Goal: Download file/media

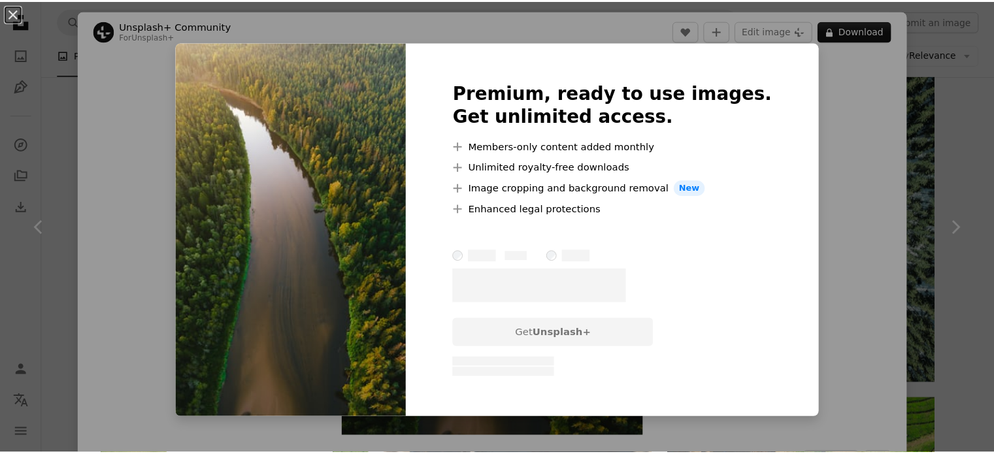
scroll to position [31, 0]
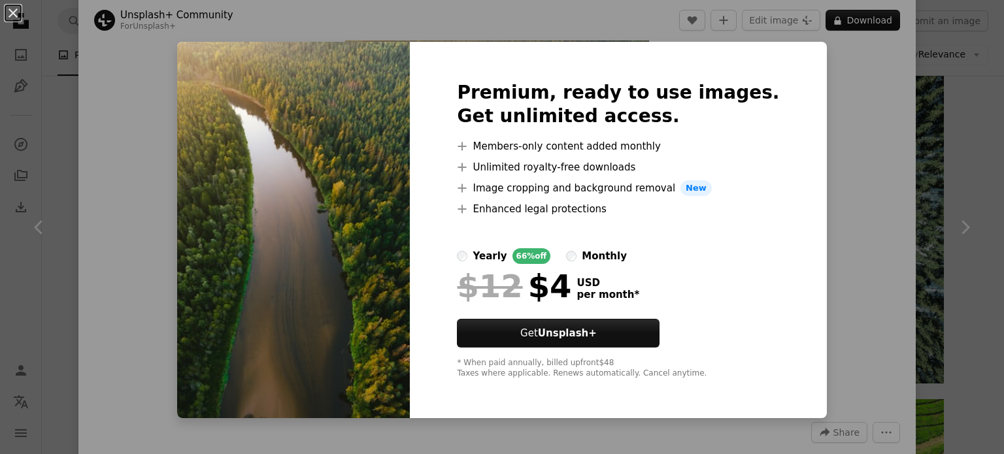
click at [832, 173] on div "An X shape Premium, ready to use images. Get unlimited access. A plus sign Memb…" at bounding box center [502, 227] width 1004 height 454
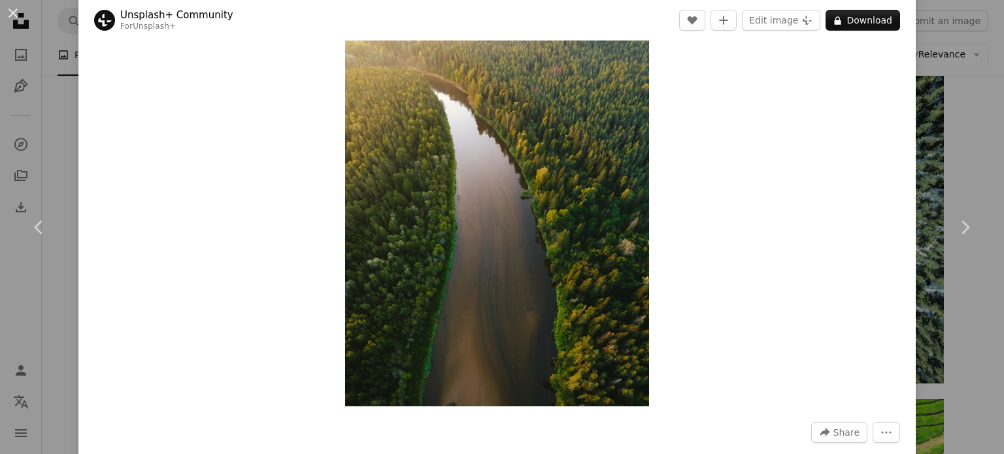
click at [961, 86] on div "An X shape Chevron left Chevron right Unsplash+ Community For Unsplash+ A heart…" at bounding box center [502, 227] width 1004 height 454
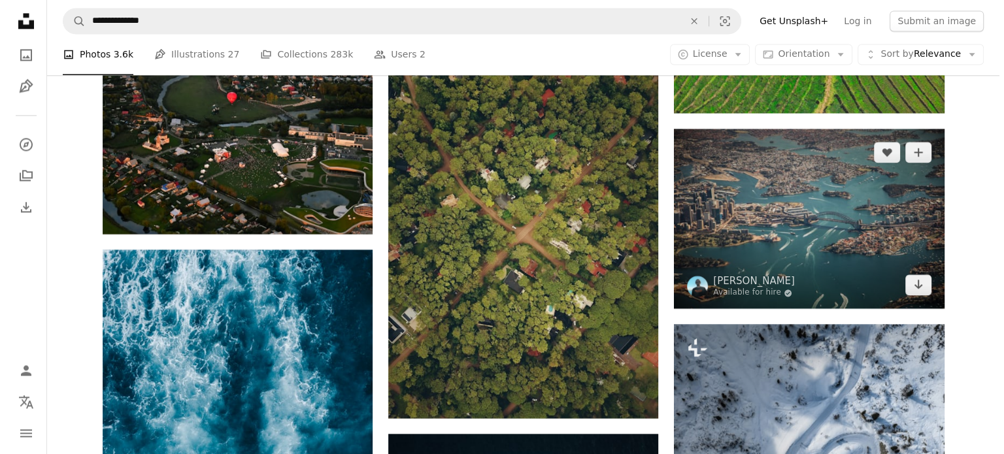
scroll to position [1874, 0]
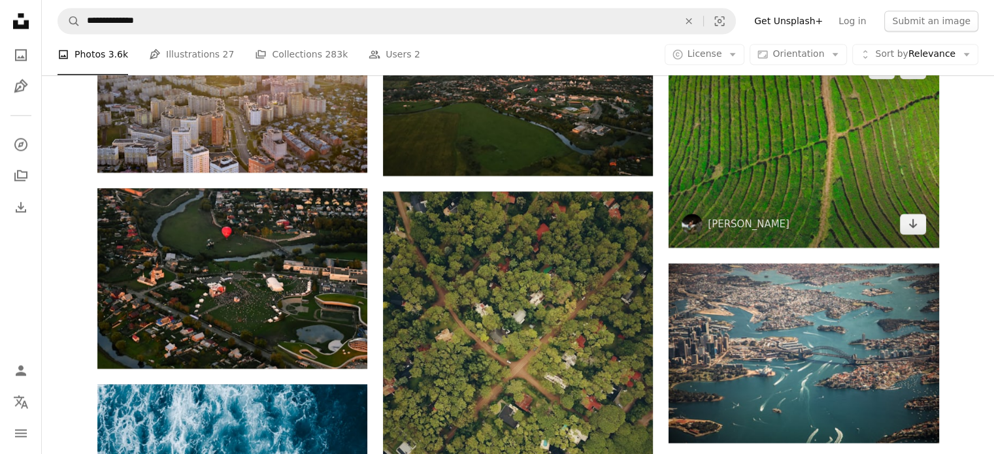
click at [833, 163] on img at bounding box center [804, 146] width 270 height 203
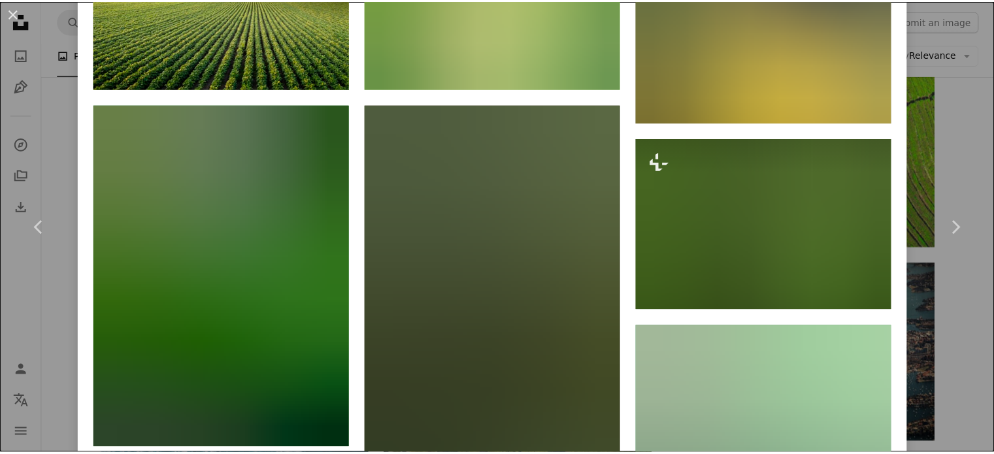
scroll to position [9095, 0]
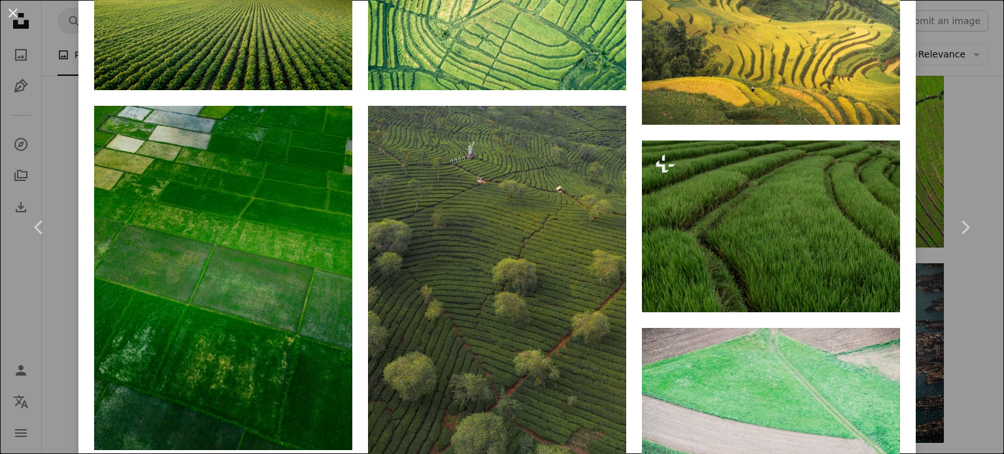
drag, startPoint x: 774, startPoint y: 336, endPoint x: 984, endPoint y: 335, distance: 209.1
click at [984, 335] on div "An X shape Chevron left Chevron right [PERSON_NAME] A heart A plus sign Edit im…" at bounding box center [502, 227] width 1004 height 454
